Goal: Task Accomplishment & Management: Manage account settings

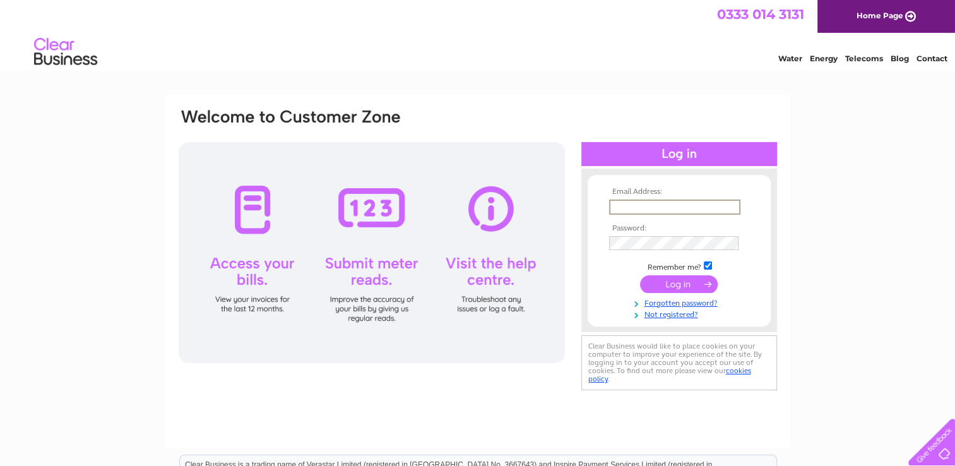
click at [620, 202] on input "text" at bounding box center [674, 206] width 131 height 15
type input "j.t.nicholson@hotmail.co.uk"
click at [681, 281] on input "submit" at bounding box center [679, 283] width 78 height 18
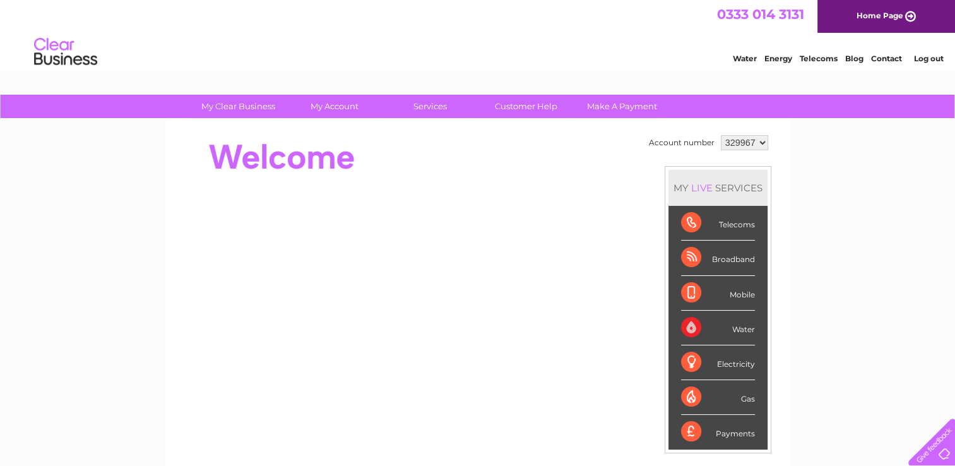
click at [924, 57] on link "Log out" at bounding box center [928, 58] width 30 height 9
